Goal: Task Accomplishment & Management: Manage account settings

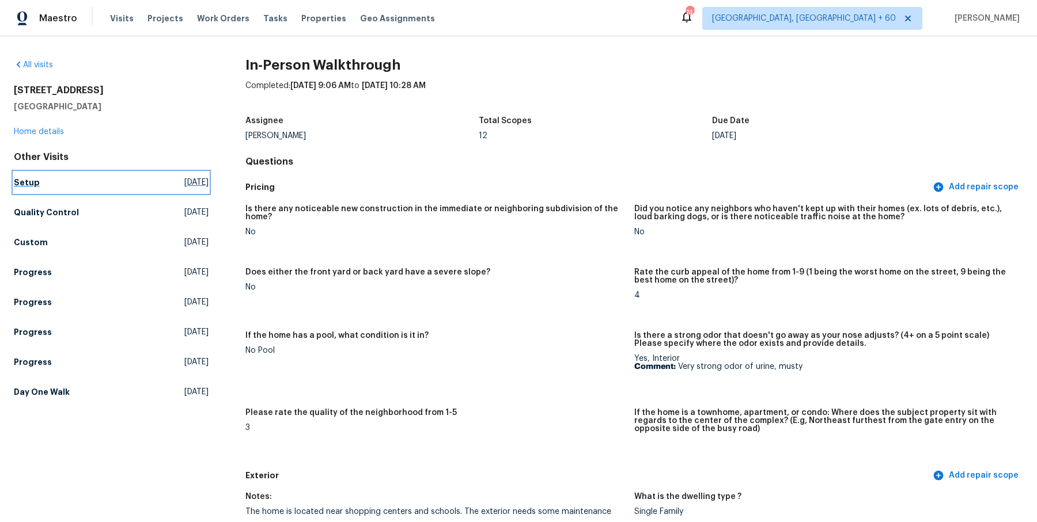
click at [33, 181] on h5 "Setup" at bounding box center [27, 183] width 26 height 12
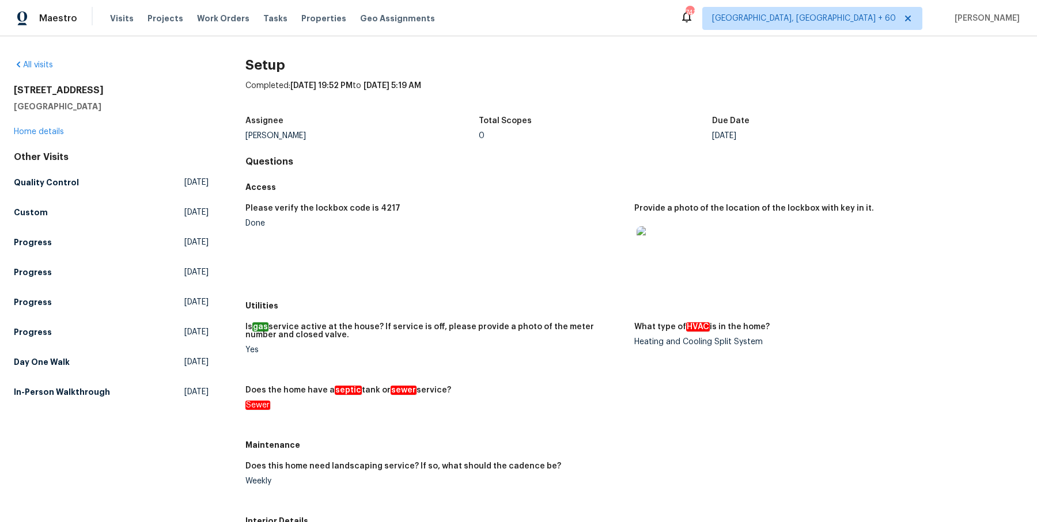
scroll to position [449, 0]
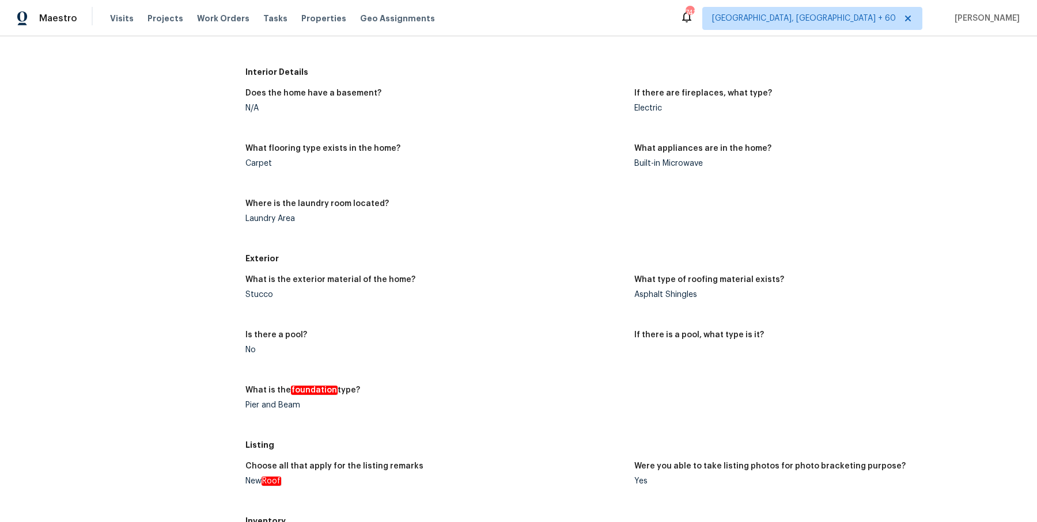
click at [688, 294] on div "Asphalt Shingles" at bounding box center [824, 295] width 380 height 8
copy div "Shingles"
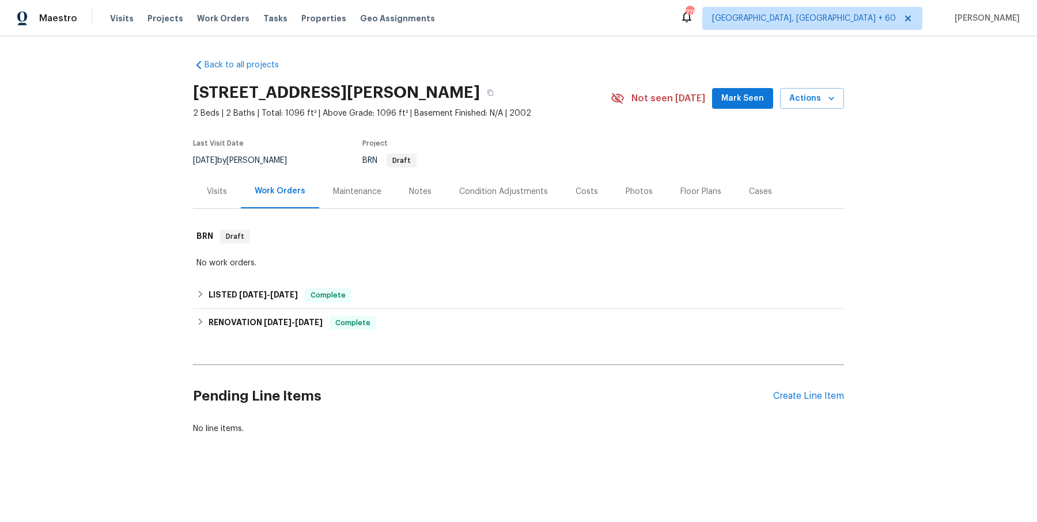
click at [206, 31] on div "Maestro Visits Projects Work Orders Tasks Properties Geo Assignments 778 Albuqu…" at bounding box center [518, 18] width 1037 height 36
click at [210, 20] on span "Work Orders" at bounding box center [223, 19] width 52 height 12
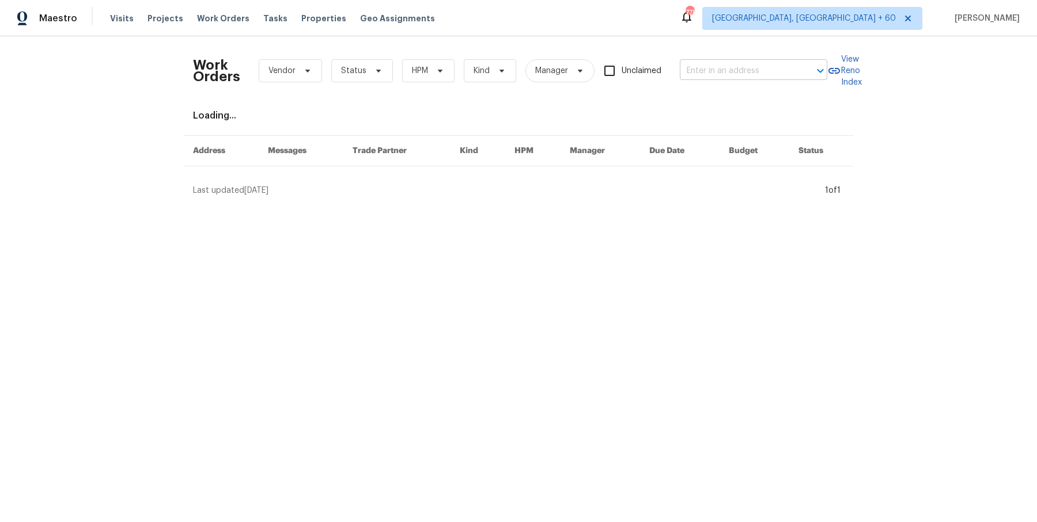
click at [784, 75] on input "text" at bounding box center [737, 71] width 115 height 18
paste input "308 Trimble Ave Cary, NC 27511"
type input "308 Trimble Ave Cary, NC 27511"
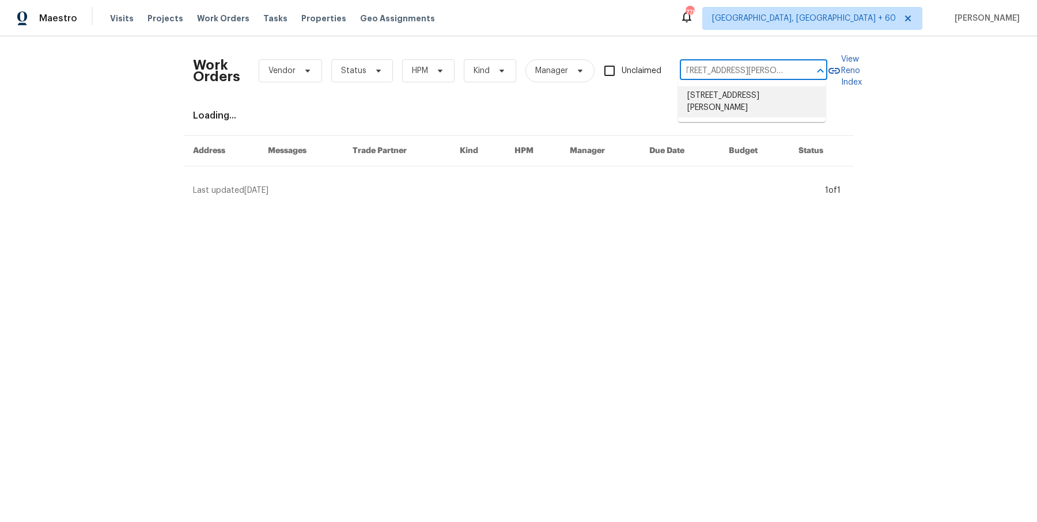
click at [781, 105] on ul "308 Trimble Ave, Cary, NC 27511" at bounding box center [751, 102] width 147 height 40
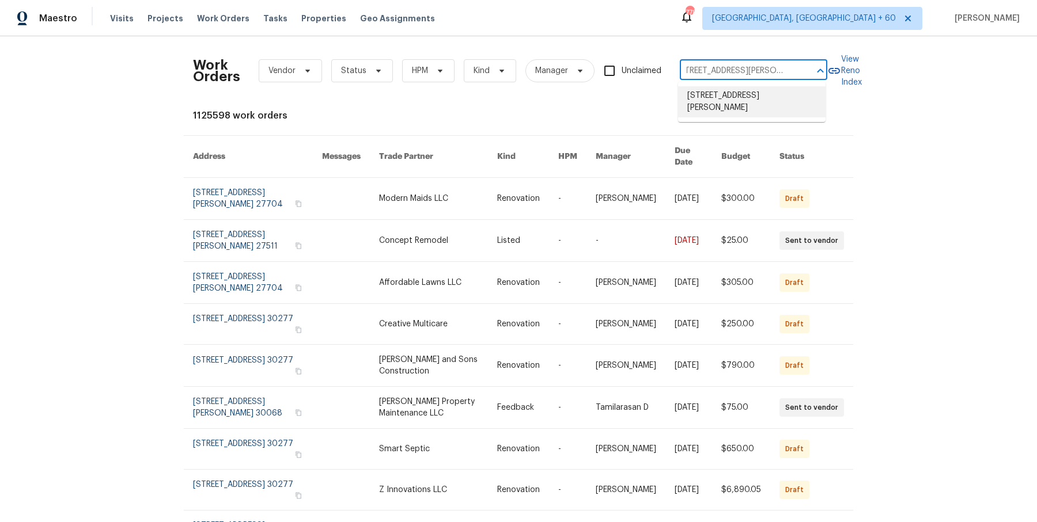
click at [781, 101] on li "308 Trimble Ave, Cary, NC 27511" at bounding box center [751, 101] width 147 height 31
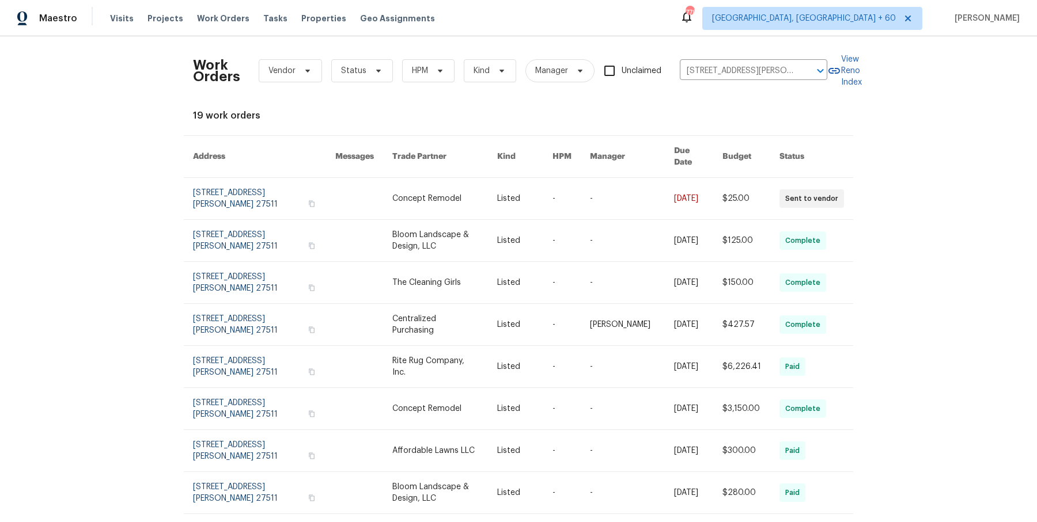
click at [605, 199] on link at bounding box center [632, 198] width 84 height 41
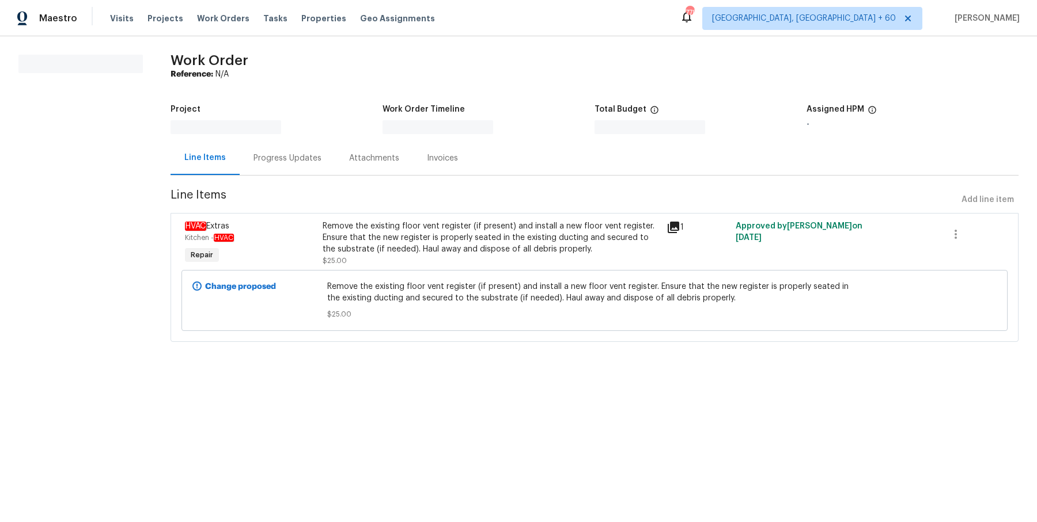
click at [203, 29] on div "Visits Projects Work Orders Tasks Properties Geo Assignments" at bounding box center [279, 18] width 339 height 23
click at [209, 21] on span "Work Orders" at bounding box center [223, 19] width 52 height 12
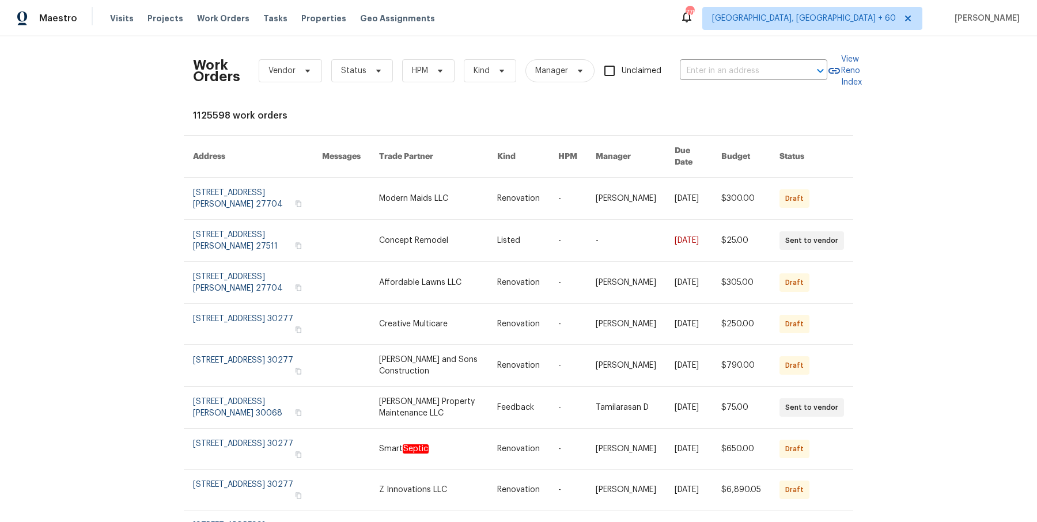
click at [757, 59] on div "Work Orders Vendor Status HPM Kind Manager Unclaimed ​" at bounding box center [510, 70] width 634 height 51
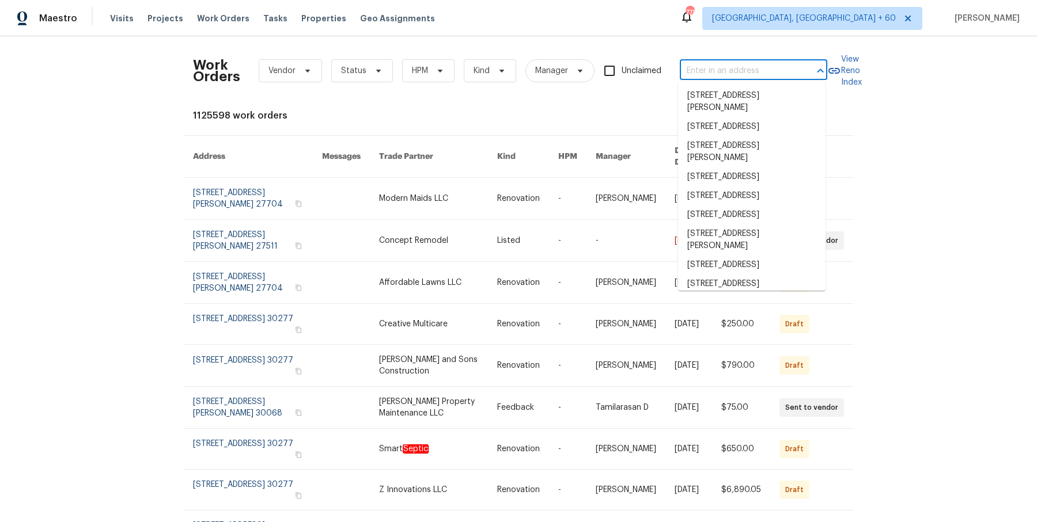
click at [753, 65] on input "text" at bounding box center [737, 71] width 115 height 18
paste input "308 Trimble Ave Cary, NC 27511"
type input "308 Trimble Ave Cary, NC 27511"
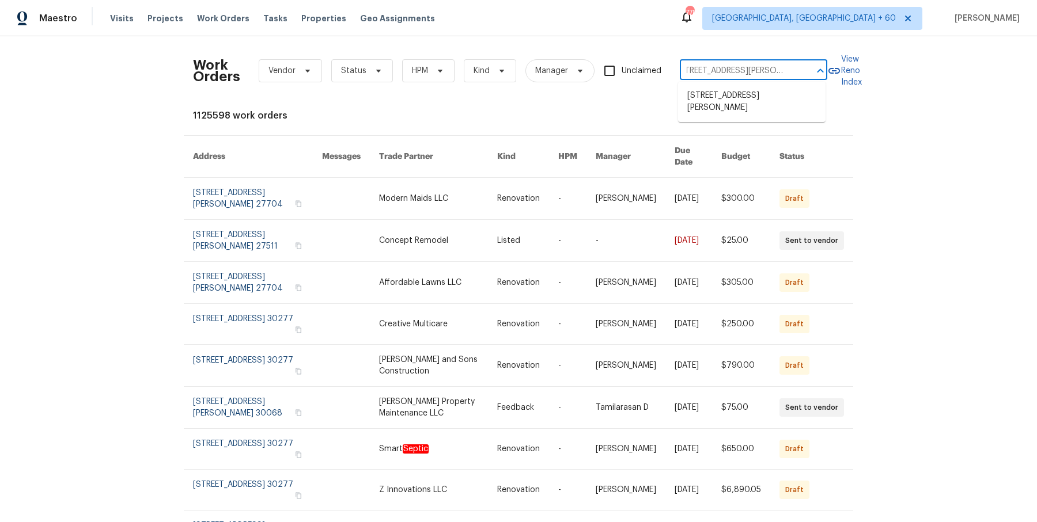
click at [737, 90] on li "308 Trimble Ave, Cary, NC 27511" at bounding box center [751, 101] width 147 height 31
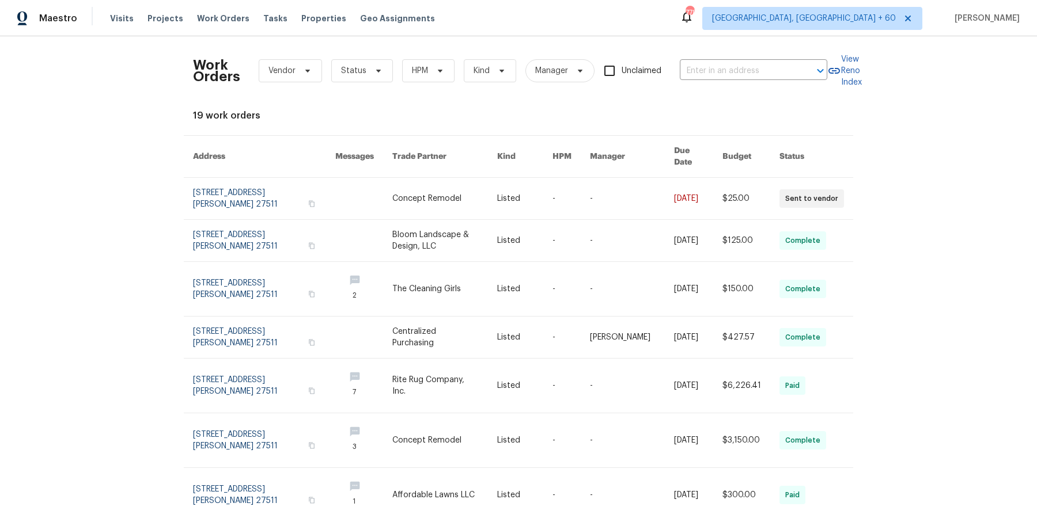
type input "308 Trimble Ave, Cary, NC 27511"
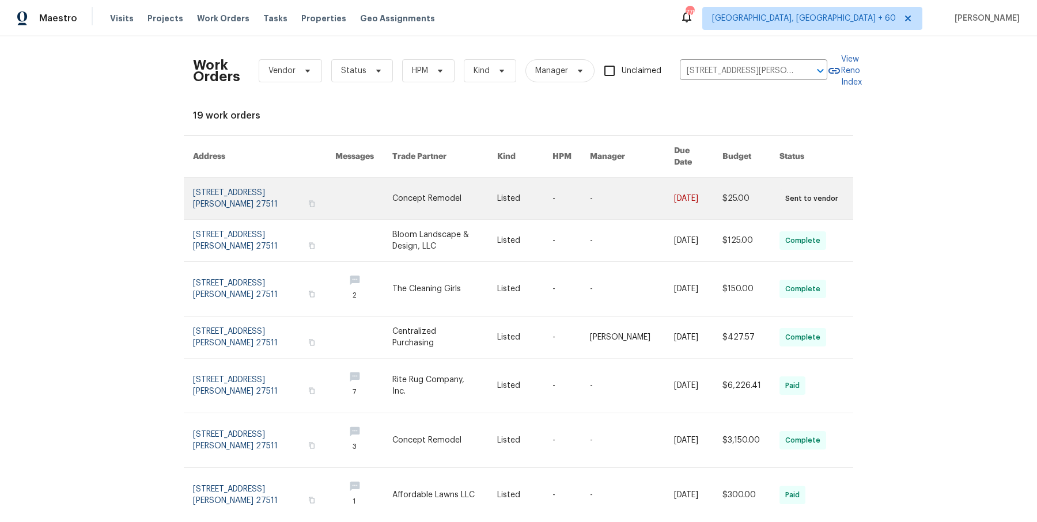
click at [646, 178] on link at bounding box center [632, 198] width 84 height 41
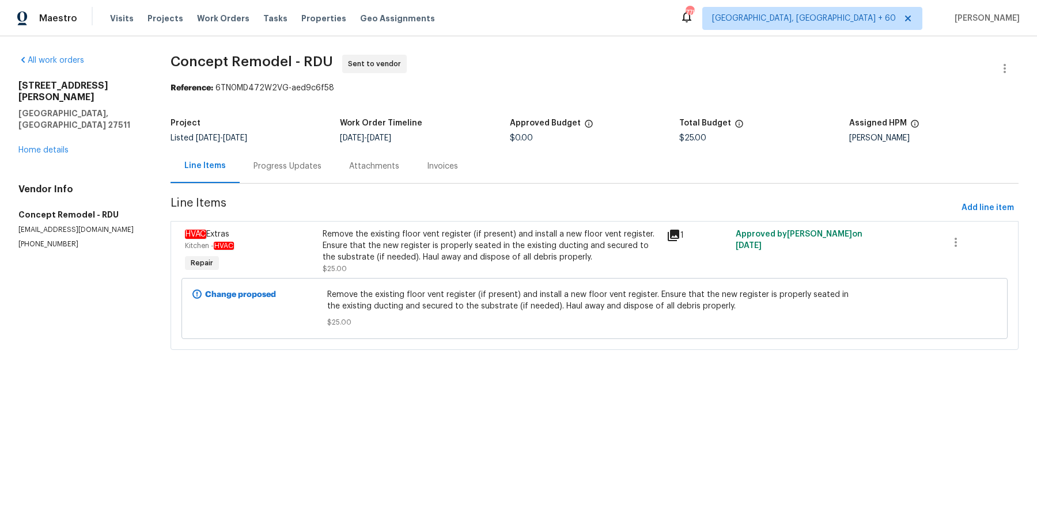
click at [54, 132] on div "308 Trimble Ave Cary, NC 27511 Home details" at bounding box center [80, 118] width 124 height 76
click at [55, 120] on div "308 Trimble Ave Cary, NC 27511 Home details" at bounding box center [80, 118] width 124 height 76
click at [49, 146] on link "Home details" at bounding box center [43, 150] width 50 height 8
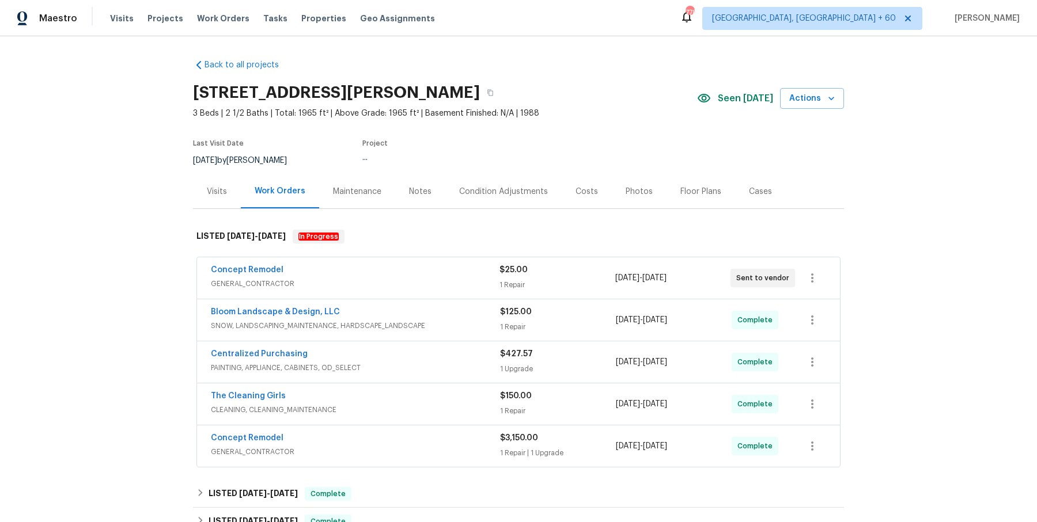
click at [357, 284] on span "GENERAL_CONTRACTOR" at bounding box center [355, 284] width 289 height 12
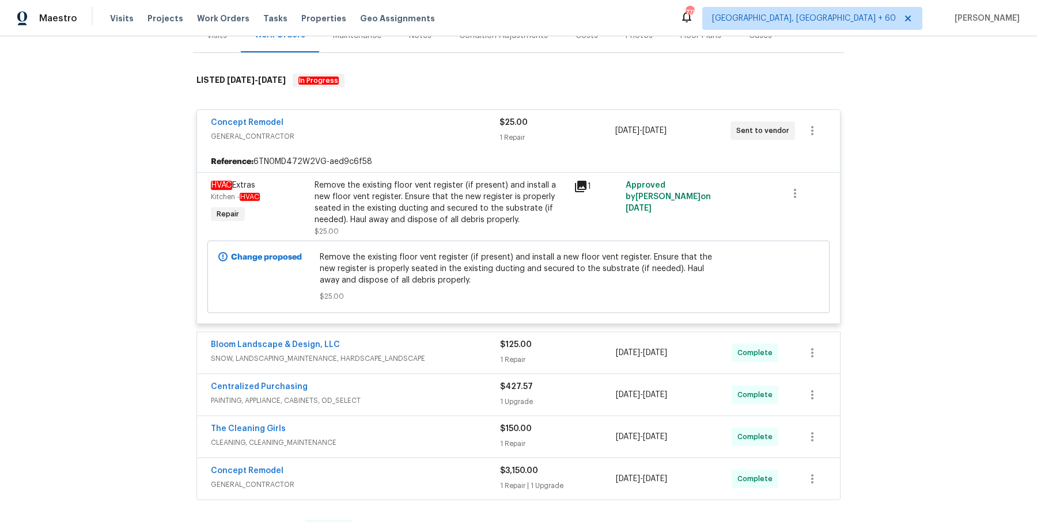
scroll to position [188, 0]
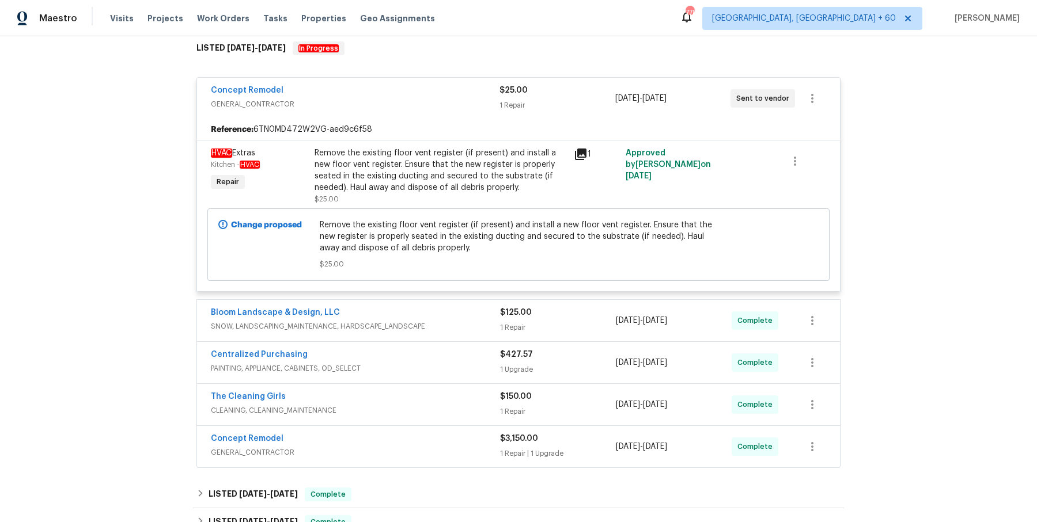
click at [452, 308] on div "Bloom Landscape & Design, LLC" at bounding box center [355, 314] width 289 height 14
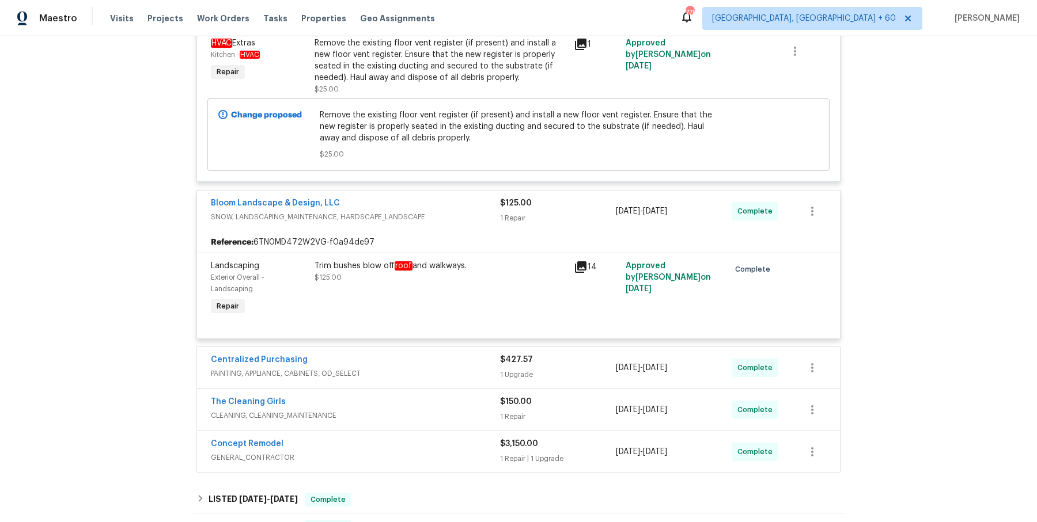
click at [438, 352] on div "Centralized Purchasing PAINTING, APPLIANCE, CABINETS, OD_SELECT $427.57 1 Upgra…" at bounding box center [518, 367] width 643 height 41
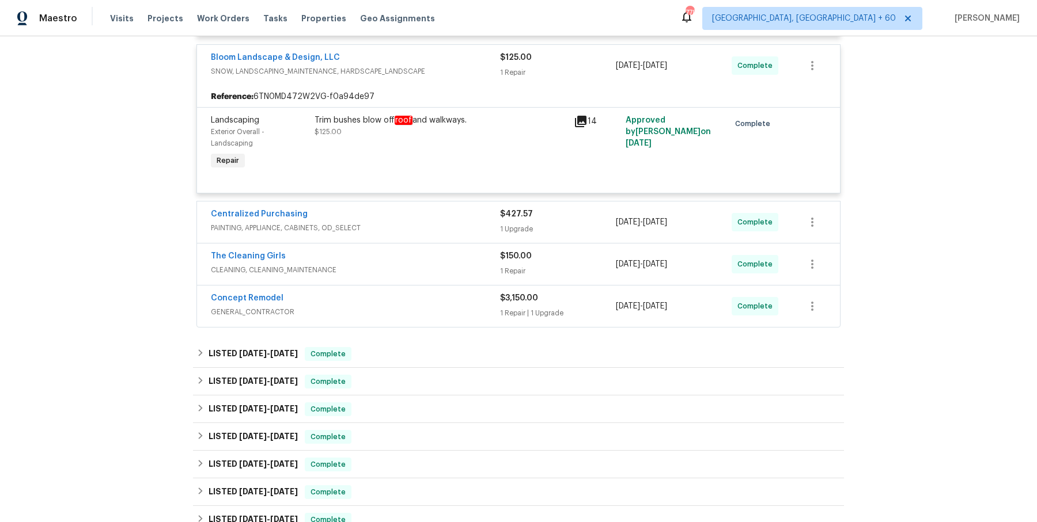
click at [454, 230] on span "PAINTING, APPLIANCE, CABINETS, OD_SELECT" at bounding box center [355, 228] width 289 height 12
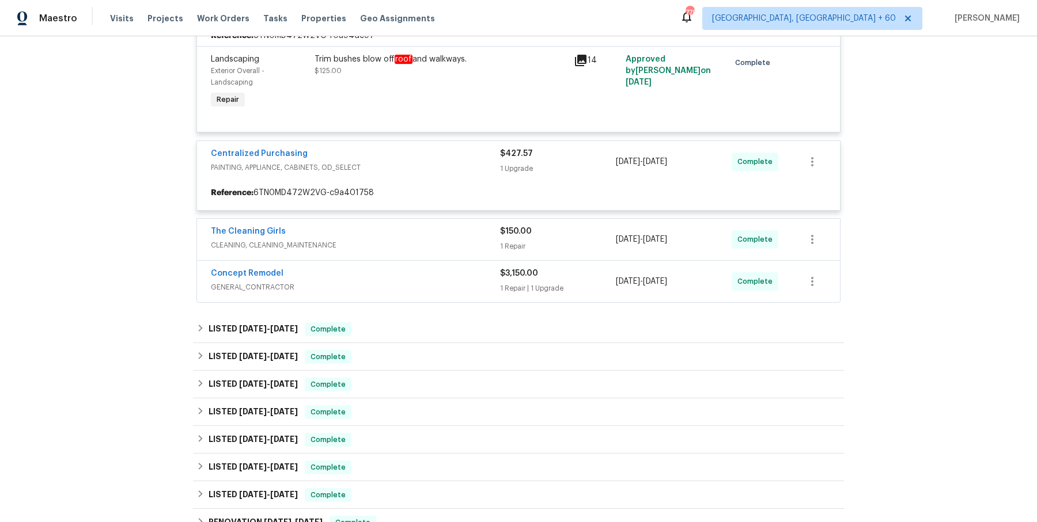
scroll to position [507, 0]
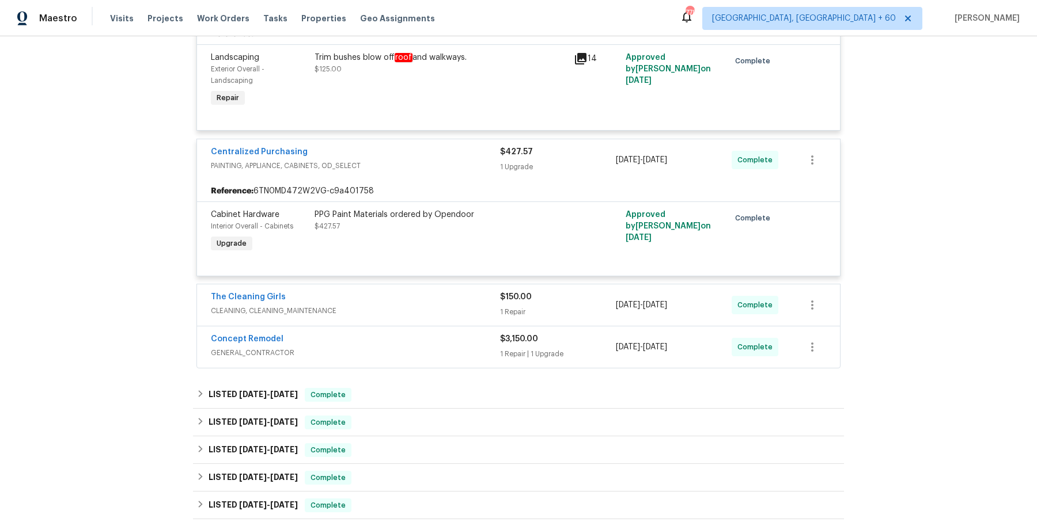
click at [450, 298] on div "The Cleaning Girls" at bounding box center [355, 298] width 289 height 14
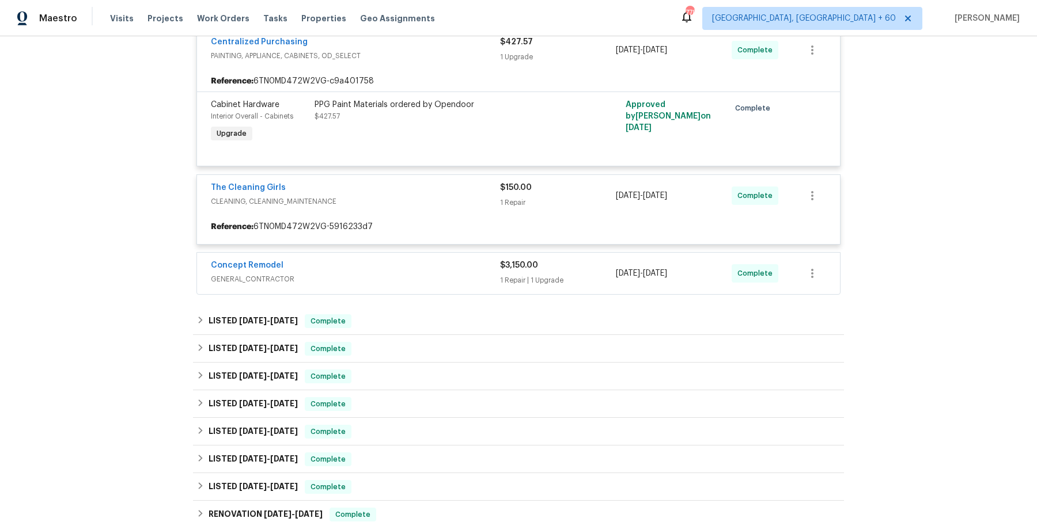
scroll to position [609, 0]
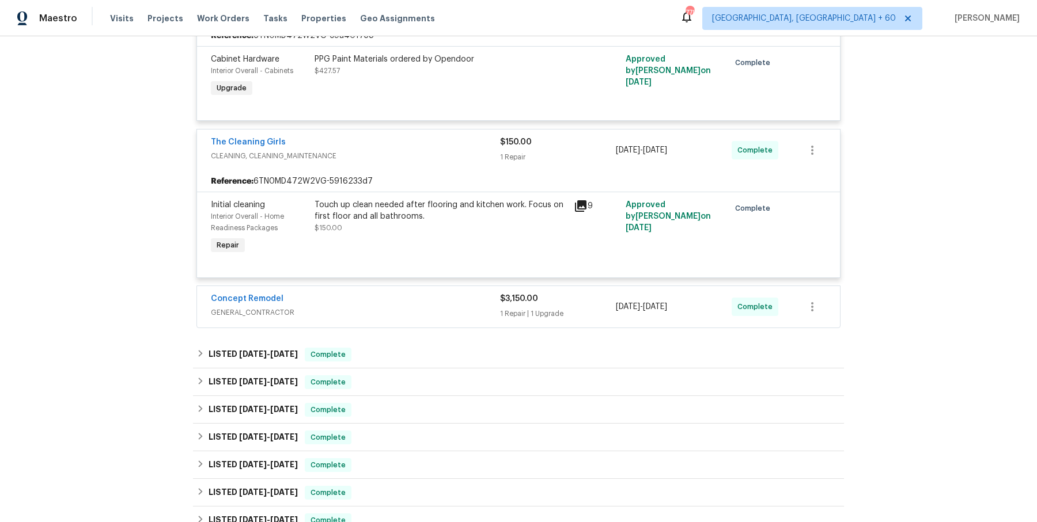
click at [446, 307] on span "GENERAL_CONTRACTOR" at bounding box center [355, 313] width 289 height 12
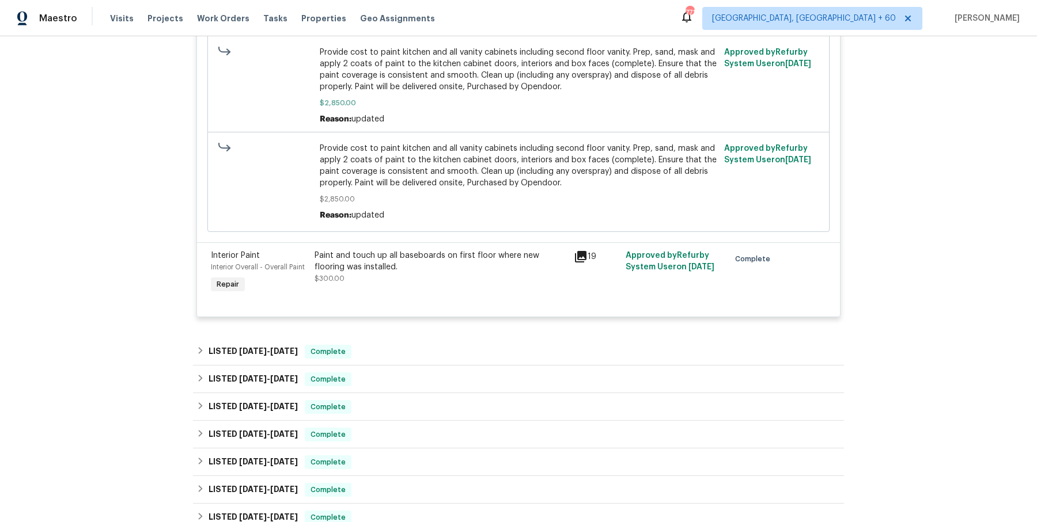
scroll to position [1363, 0]
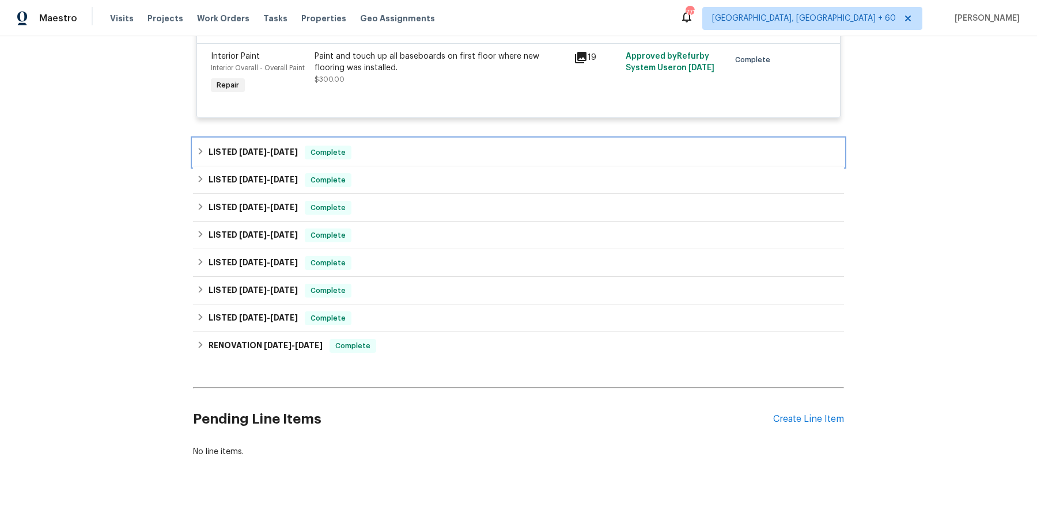
click at [515, 139] on div "LISTED 9/23/25 - 9/25/25 Complete" at bounding box center [518, 153] width 651 height 28
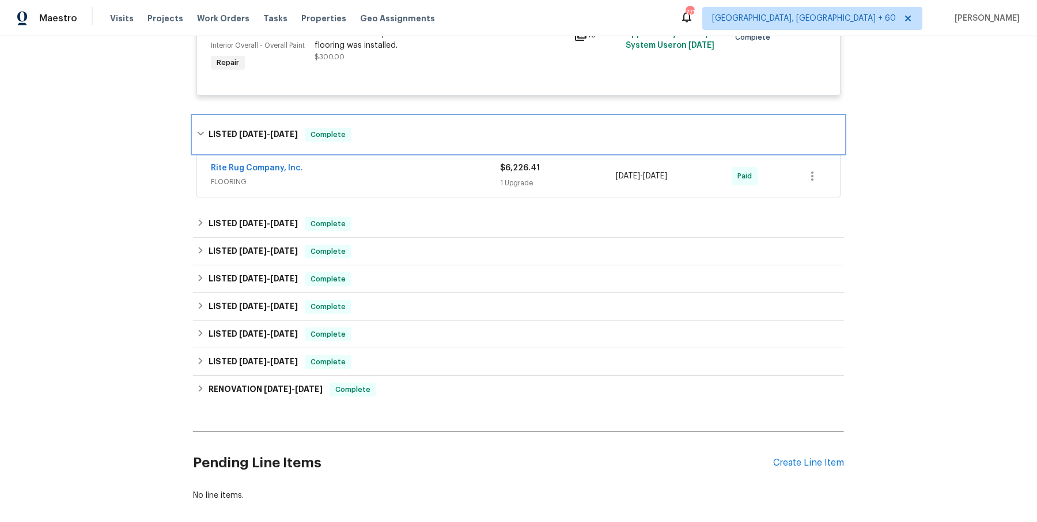
scroll to position [1386, 0]
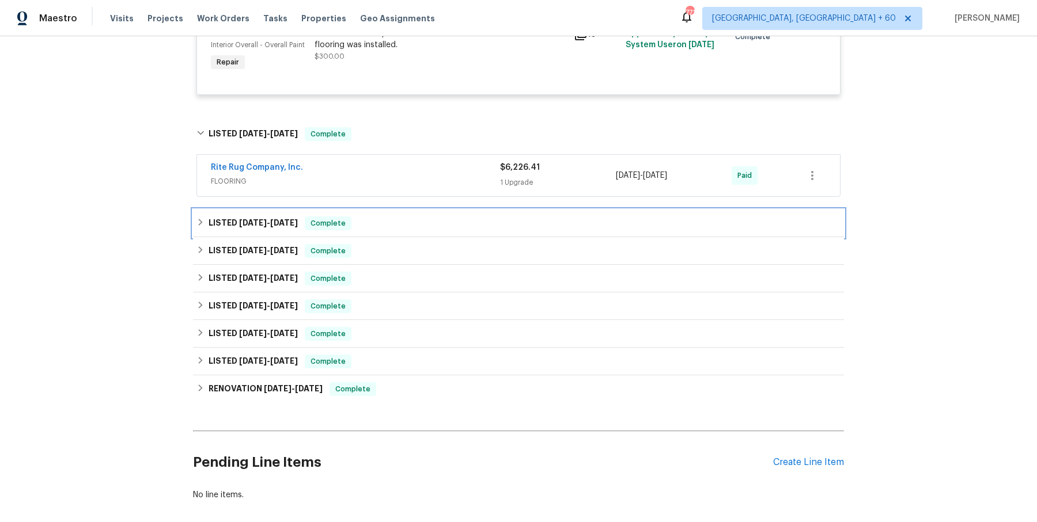
click at [464, 219] on div "LISTED 7/30/25 - 7/30/25 Complete" at bounding box center [518, 224] width 644 height 14
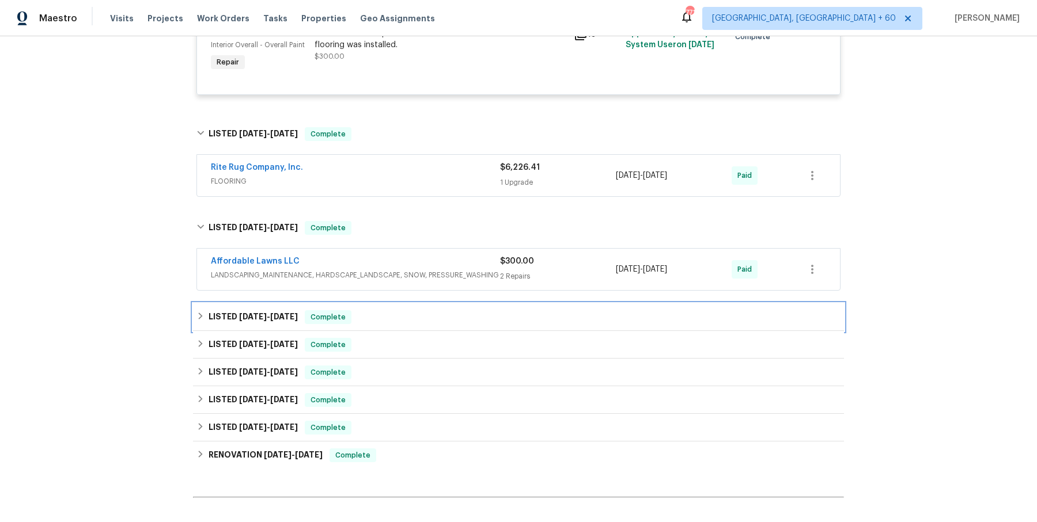
click at [453, 315] on div "LISTED 7/17/25 - 7/22/25 Complete" at bounding box center [518, 317] width 644 height 14
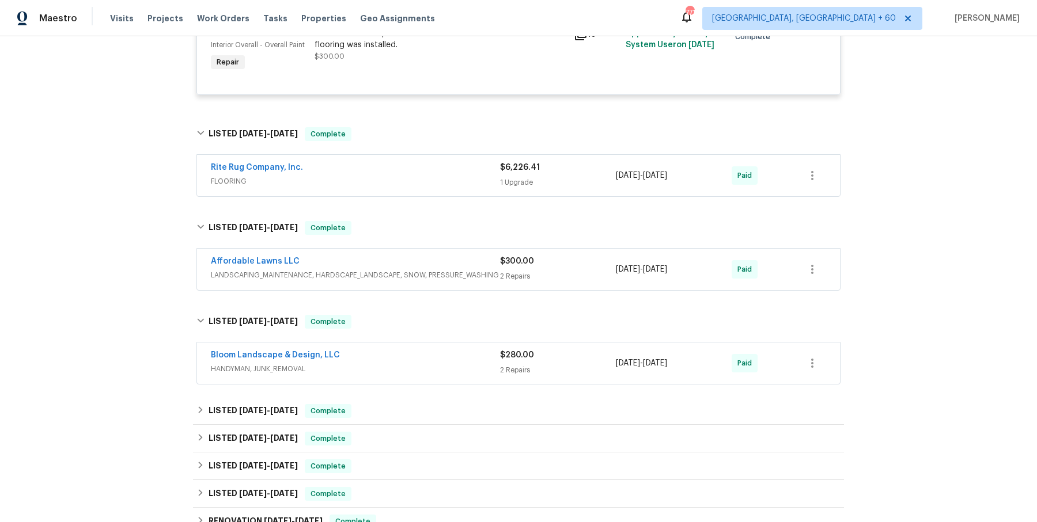
click at [453, 273] on span "LANDSCAPING_MAINTENANCE, HARDSCAPE_LANDSCAPE, SNOW, PRESSURE_WASHING" at bounding box center [355, 276] width 289 height 12
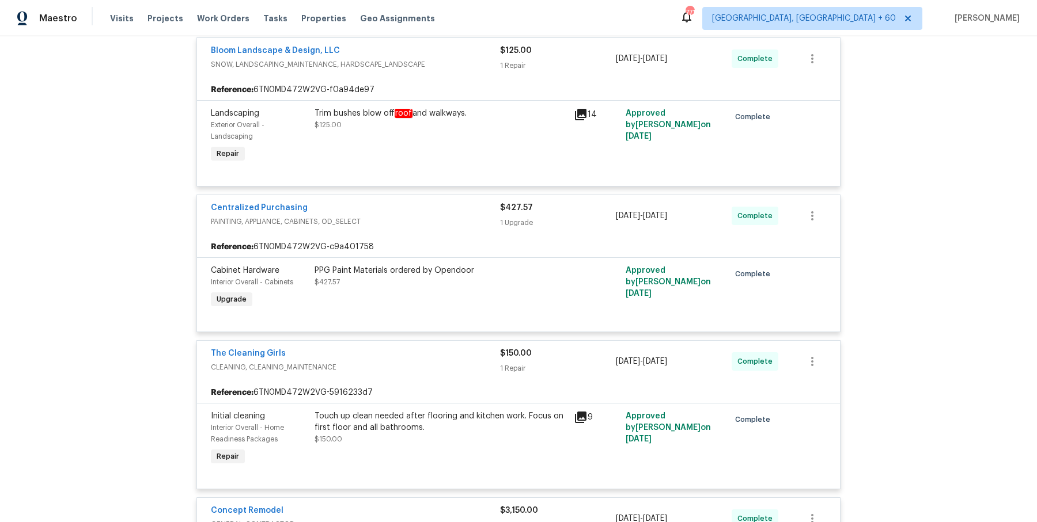
scroll to position [0, 0]
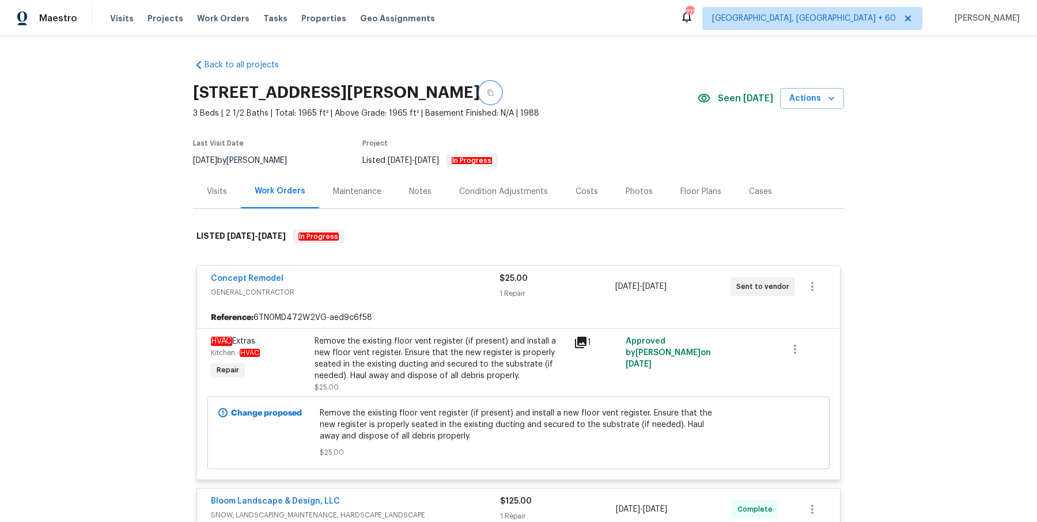
click at [480, 101] on button "button" at bounding box center [490, 92] width 21 height 21
click at [504, 46] on div "Back to all projects 308 Trimble Ave, Cary, NC 27511 3 Beds | 2 1/2 Baths | Tot…" at bounding box center [518, 279] width 1037 height 486
click at [208, 14] on span "Work Orders" at bounding box center [223, 19] width 52 height 12
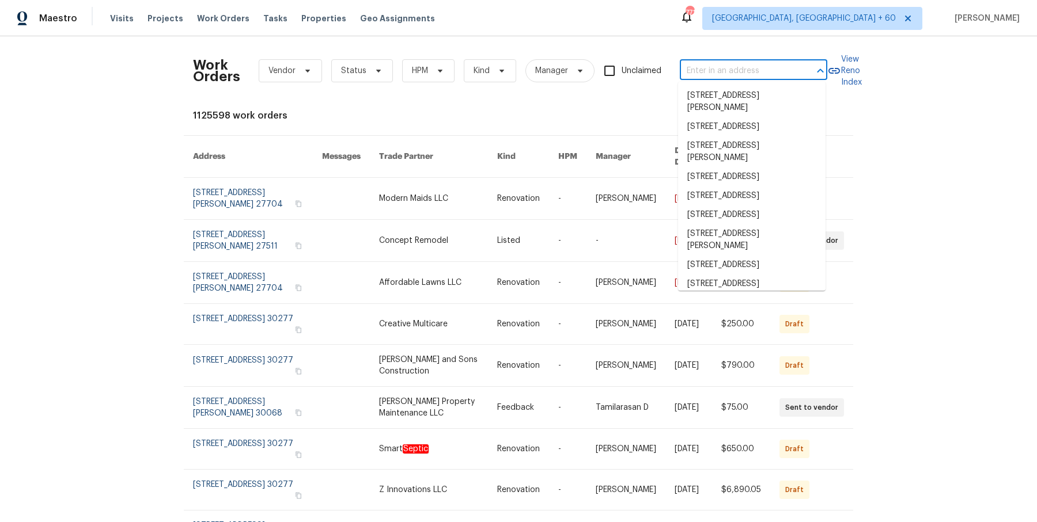
click at [747, 70] on input "text" at bounding box center [737, 71] width 115 height 18
paste input "4515 Montril Way, Sacramento, CA 95823"
type input "4515 Montril Way, Sacramento, CA 95823"
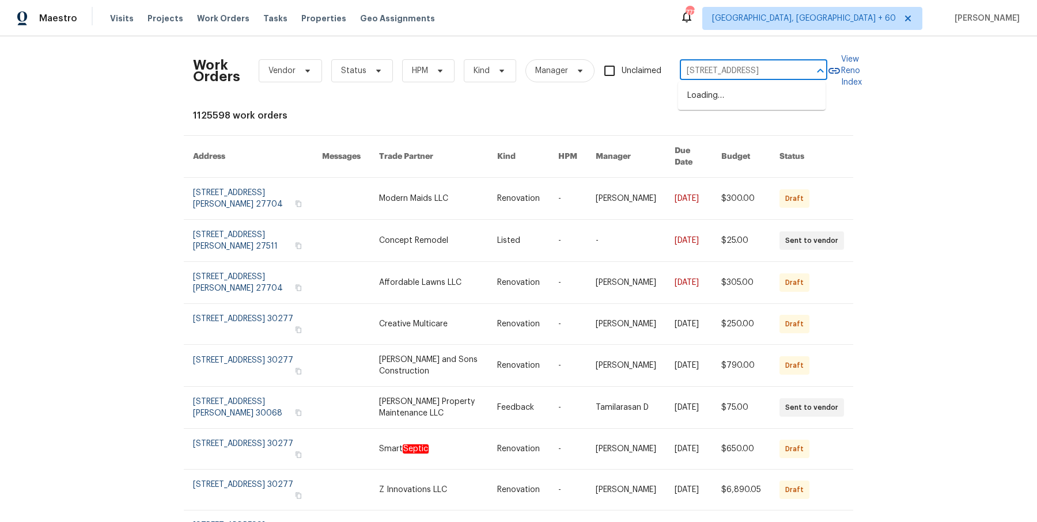
scroll to position [0, 47]
click at [741, 105] on li "4515 Montril Way, Sacramento, CA 95823" at bounding box center [751, 95] width 147 height 19
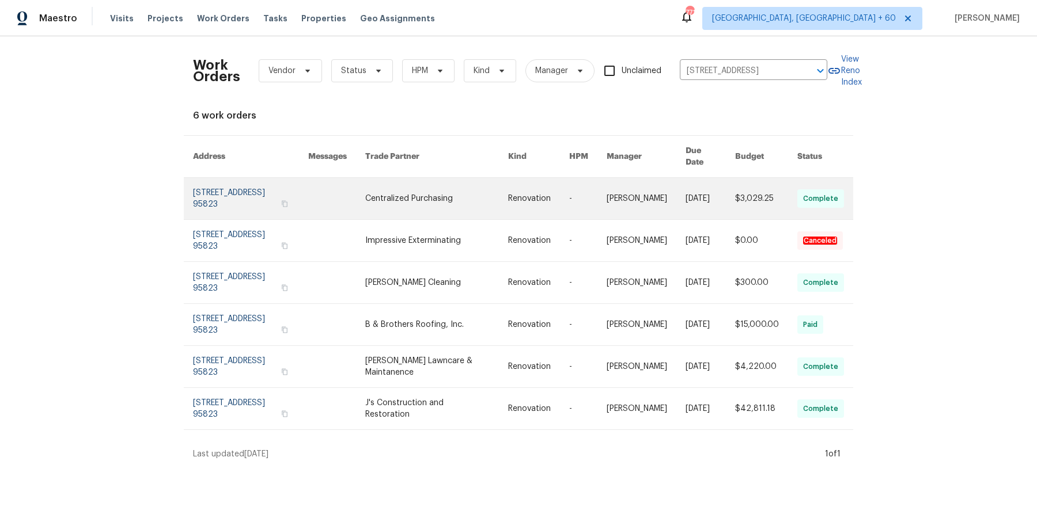
click at [720, 178] on link at bounding box center [710, 198] width 50 height 41
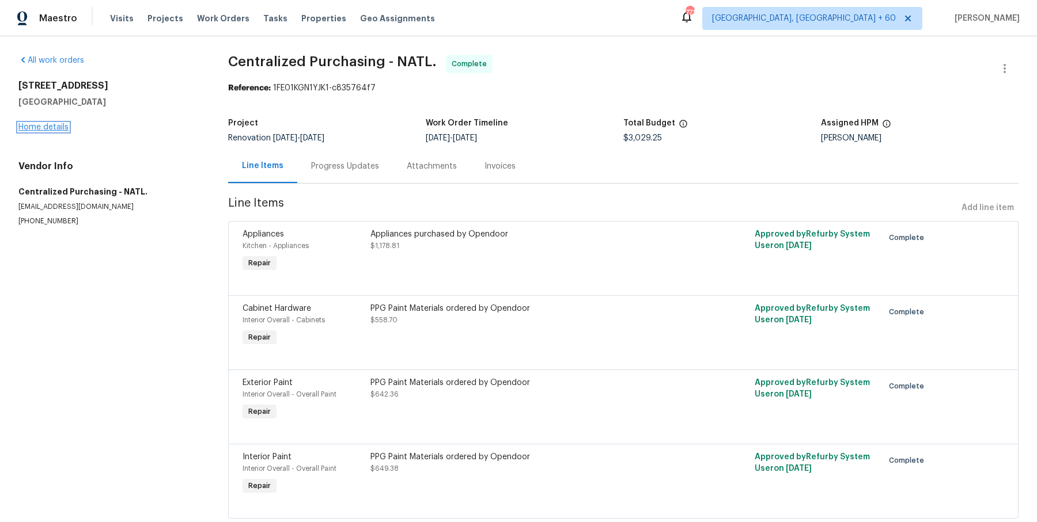
click at [58, 127] on link "Home details" at bounding box center [43, 127] width 50 height 8
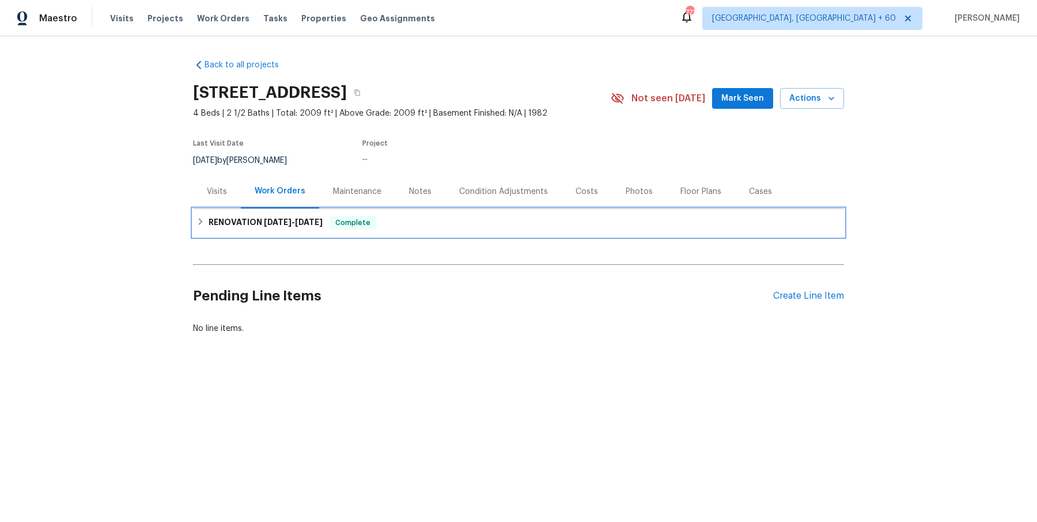
click at [318, 230] on div "RENOVATION 9/15/25 - 10/9/25 Complete" at bounding box center [518, 223] width 651 height 28
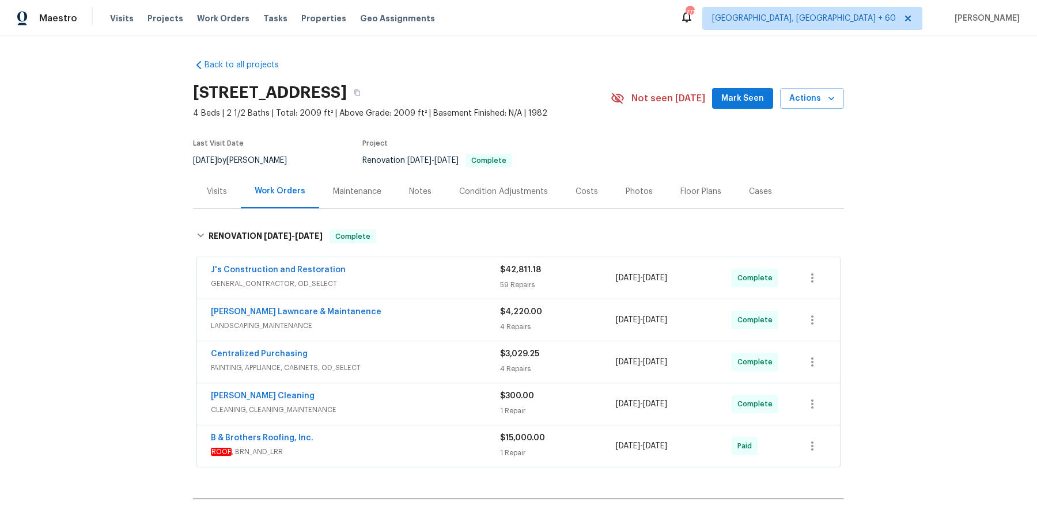
click at [366, 288] on span "GENERAL_CONTRACTOR, OD_SELECT" at bounding box center [355, 284] width 289 height 12
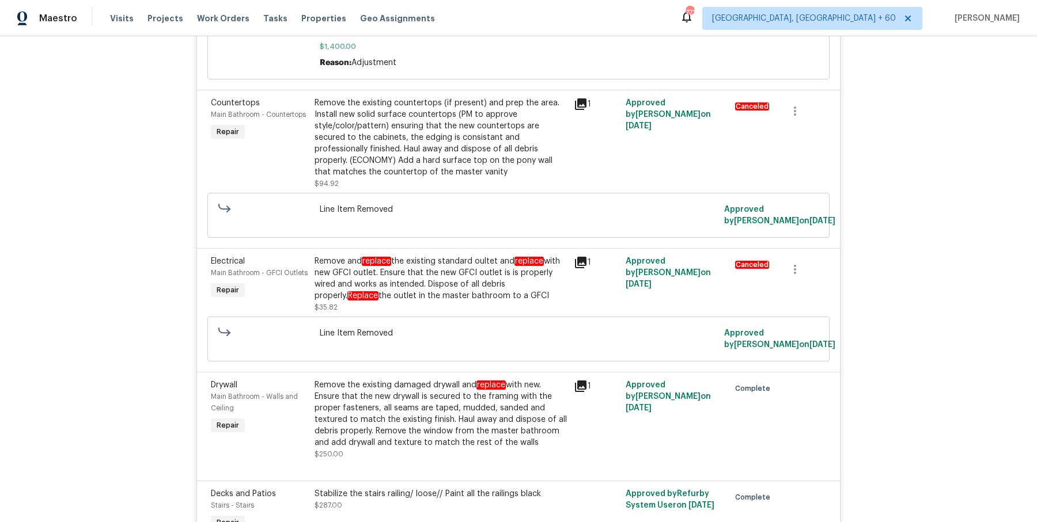
scroll to position [6910, 0]
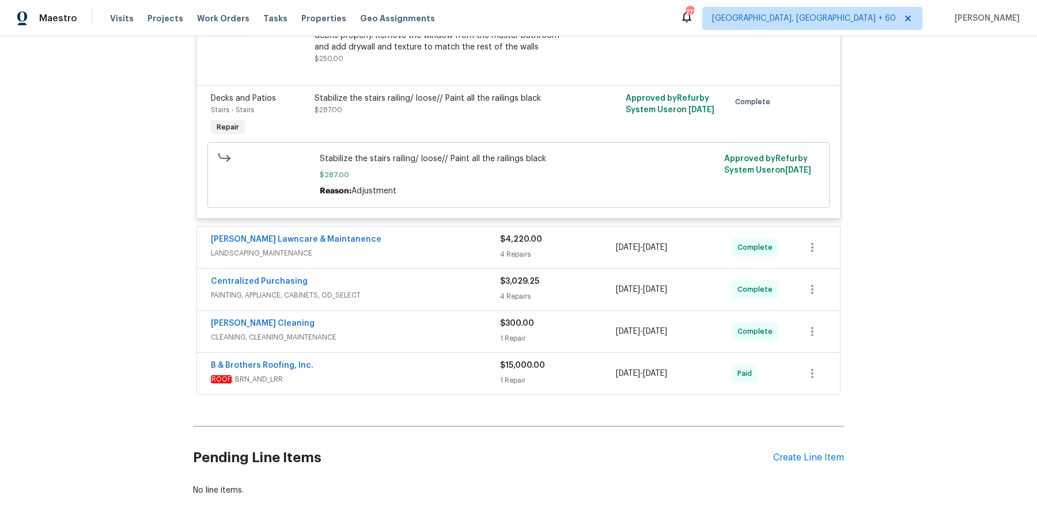
click at [437, 248] on span "LANDSCAPING_MAINTENANCE" at bounding box center [355, 254] width 289 height 12
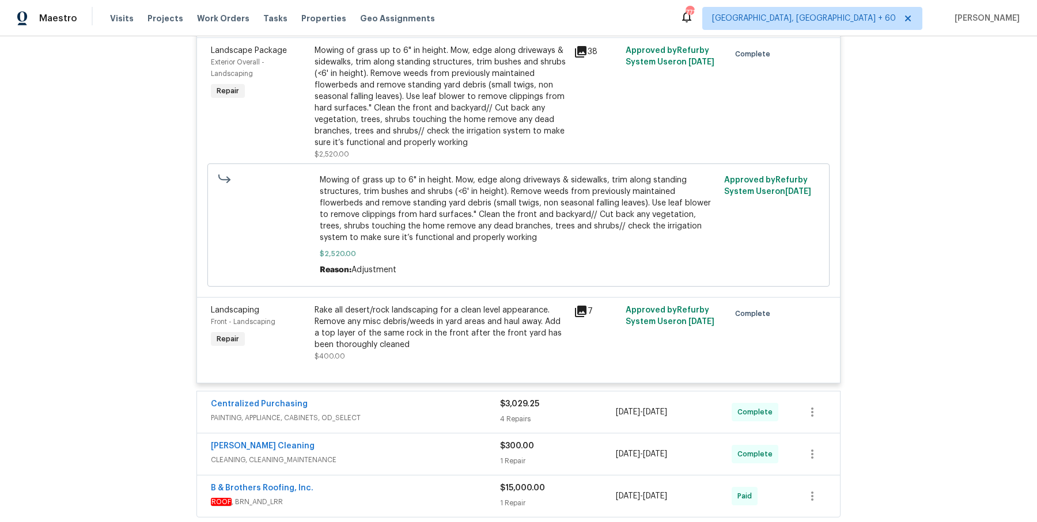
scroll to position [7515, 0]
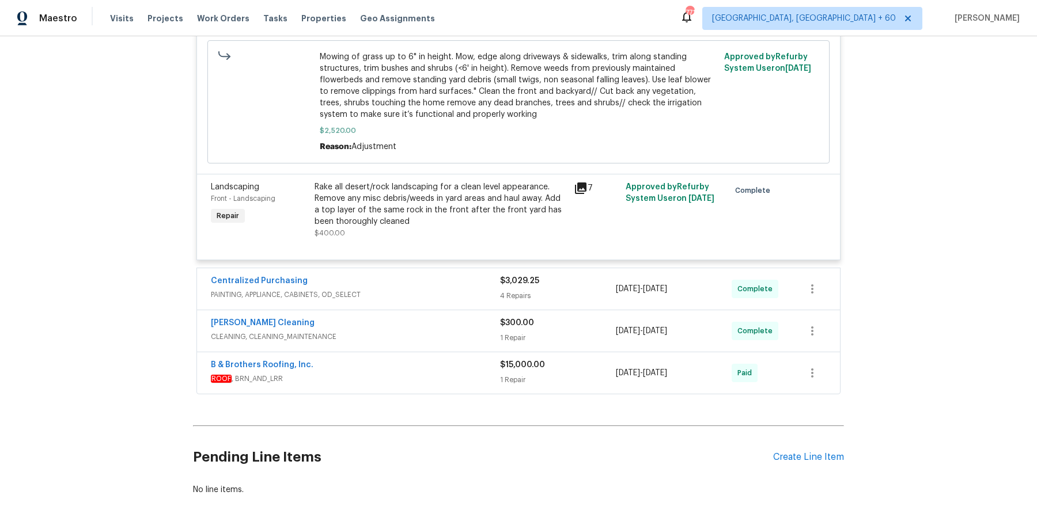
click at [485, 289] on span "PAINTING, APPLIANCE, CABINETS, OD_SELECT" at bounding box center [355, 295] width 289 height 12
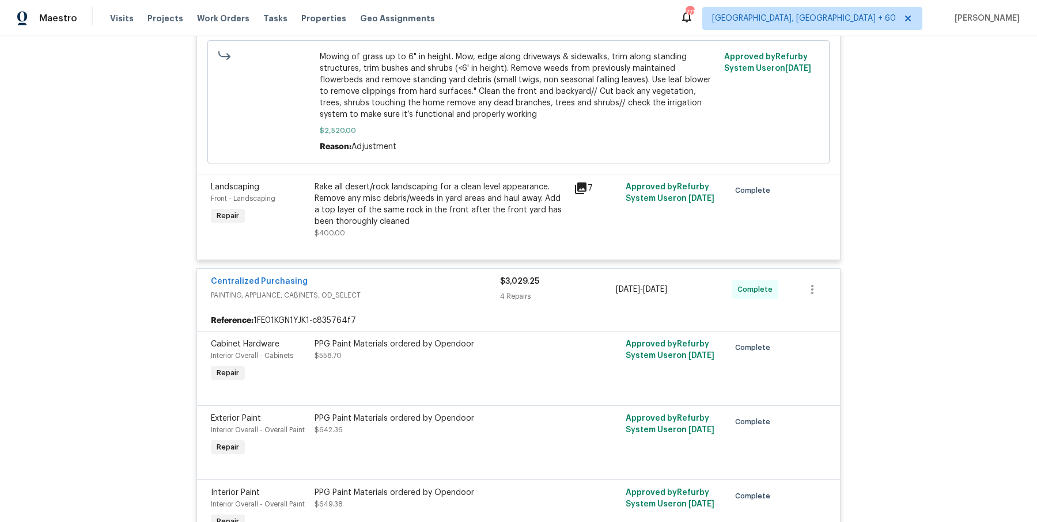
scroll to position [7843, 0]
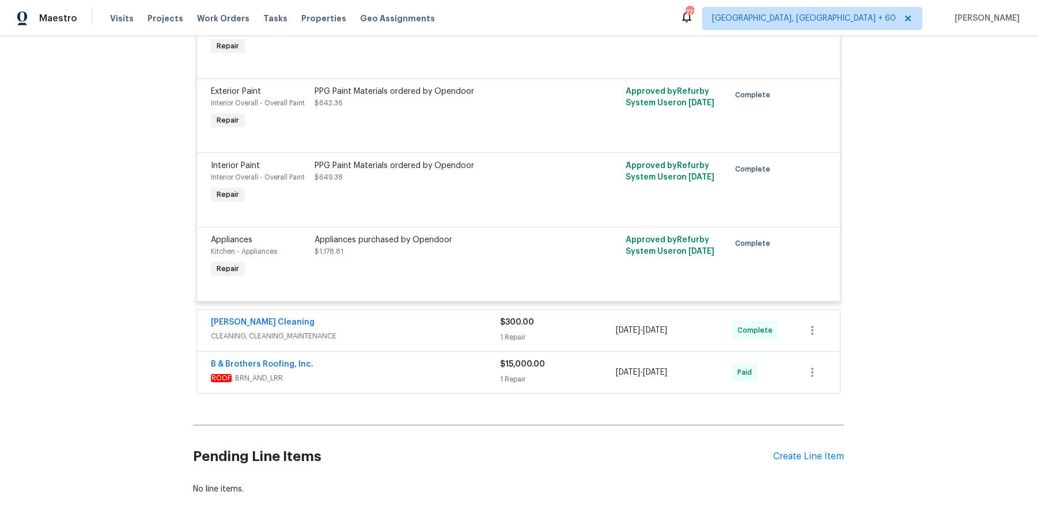
click at [460, 317] on div "Ruiz's Cleaning CLEANING, CLEANING_MAINTENANCE" at bounding box center [355, 331] width 289 height 28
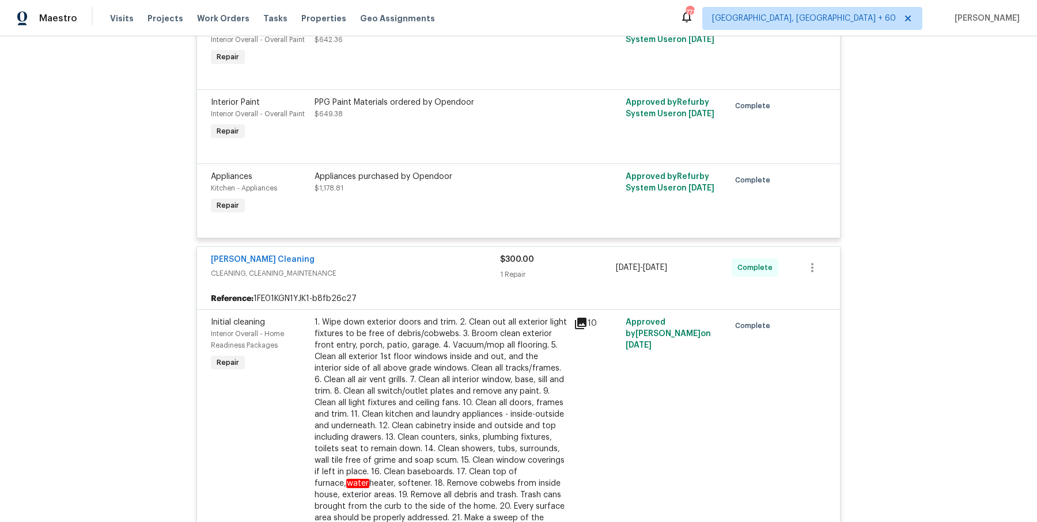
scroll to position [8154, 0]
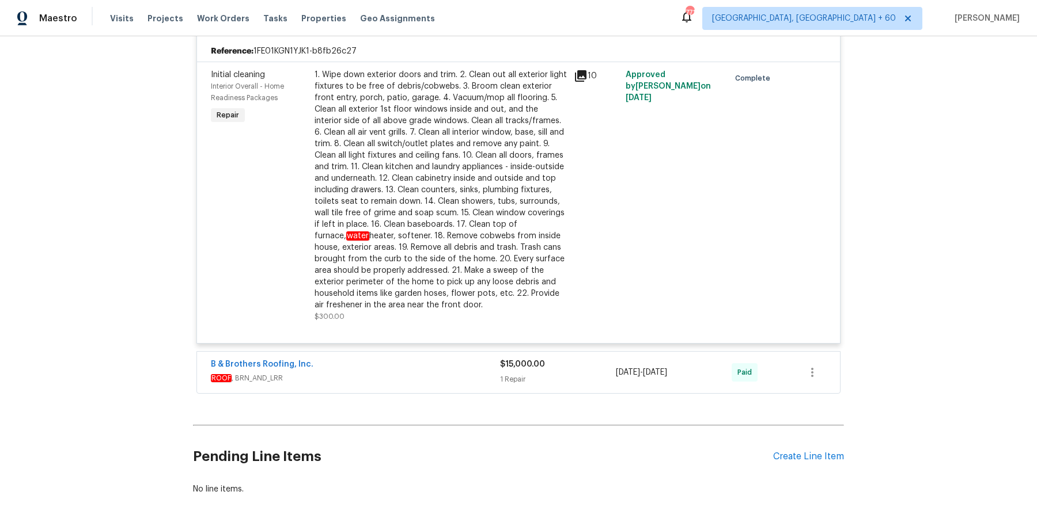
click at [420, 359] on div "B & Brothers Roofing, Inc." at bounding box center [355, 366] width 289 height 14
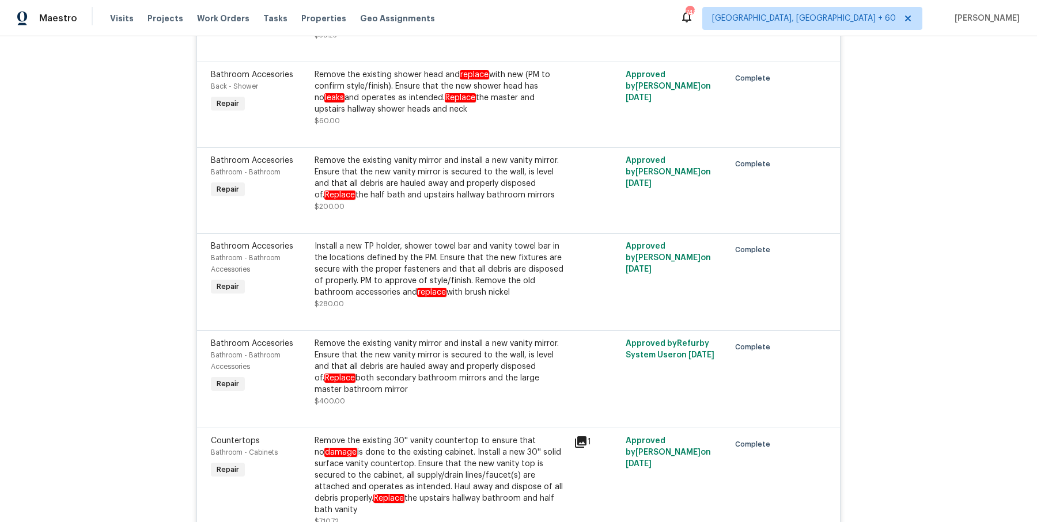
scroll to position [0, 0]
